Goal: Transaction & Acquisition: Purchase product/service

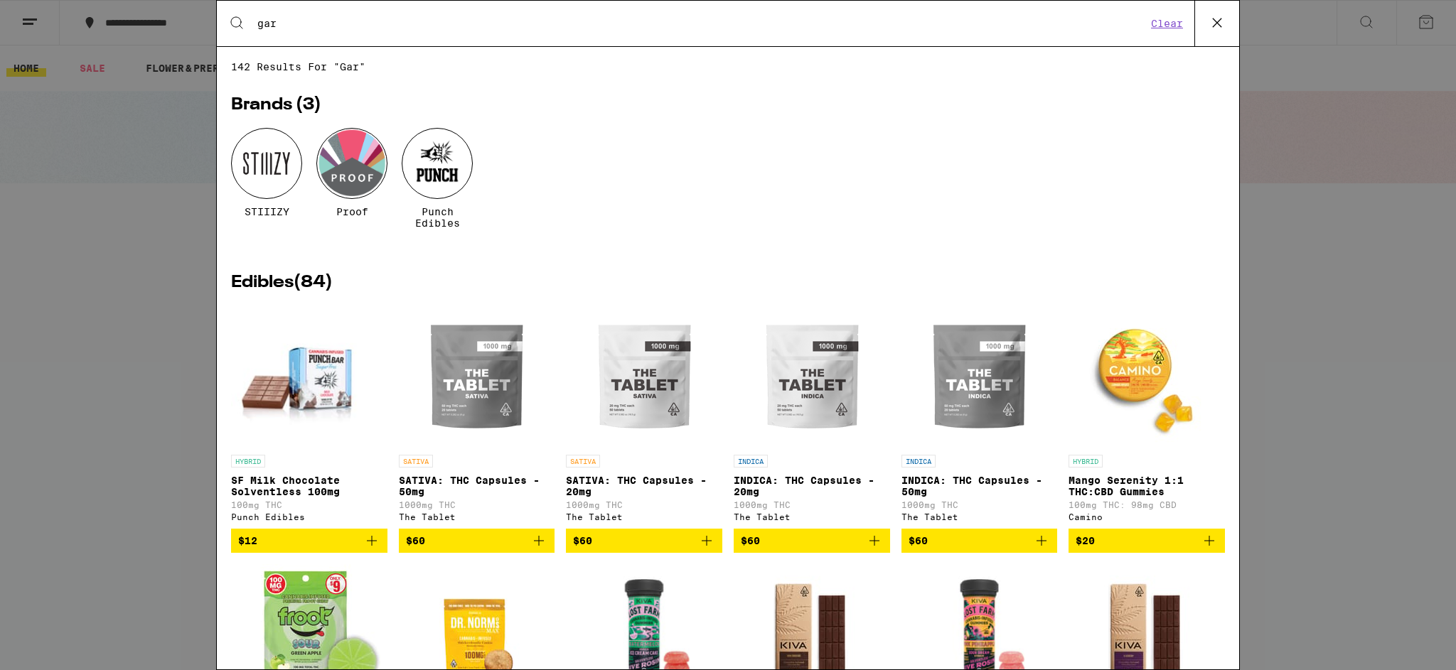
type input "garlic starship"
